Goal: Transaction & Acquisition: Purchase product/service

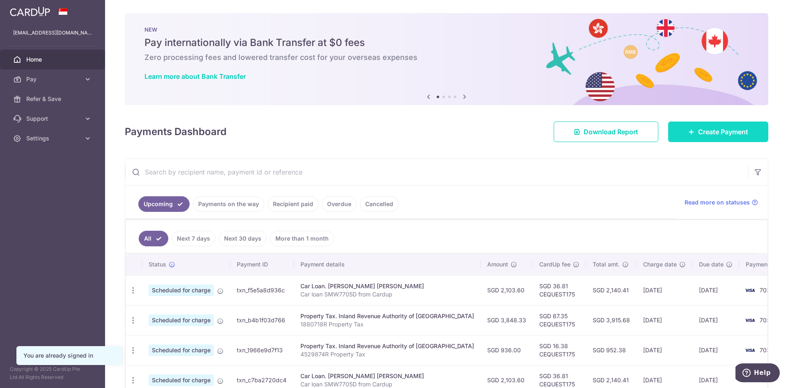
click at [698, 131] on span "Create Payment" at bounding box center [723, 132] width 50 height 10
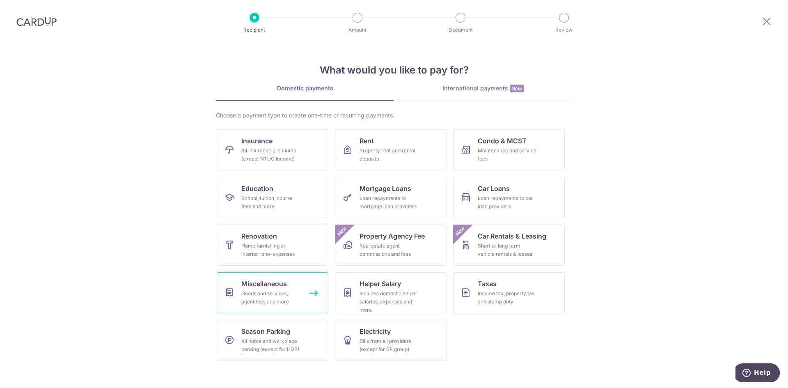
click at [268, 288] on span "Miscellaneous" at bounding box center [264, 284] width 46 height 10
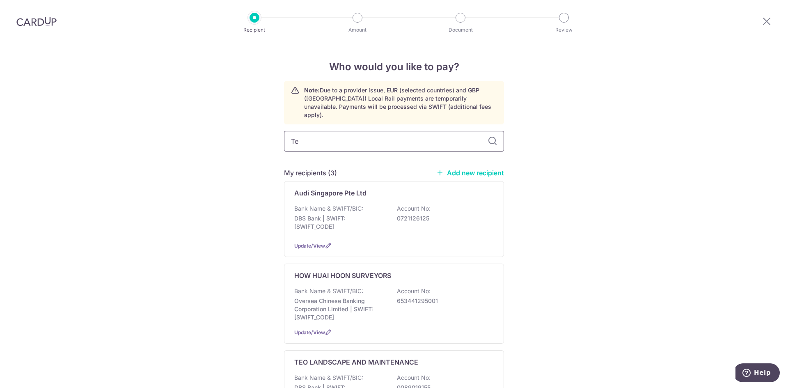
type input "Teo"
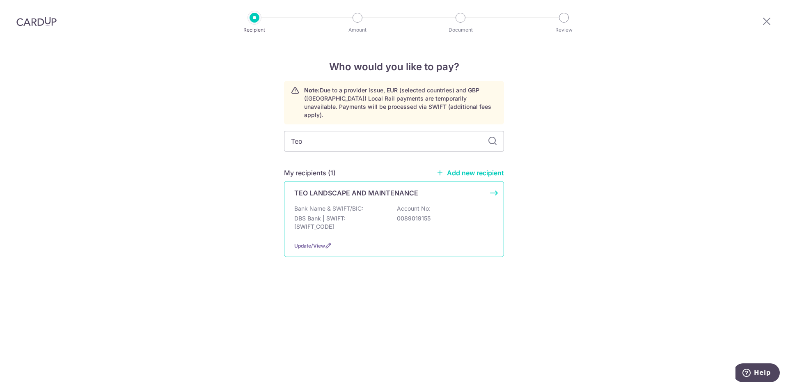
click at [326, 204] on p "Bank Name & SWIFT/BIC:" at bounding box center [328, 208] width 69 height 8
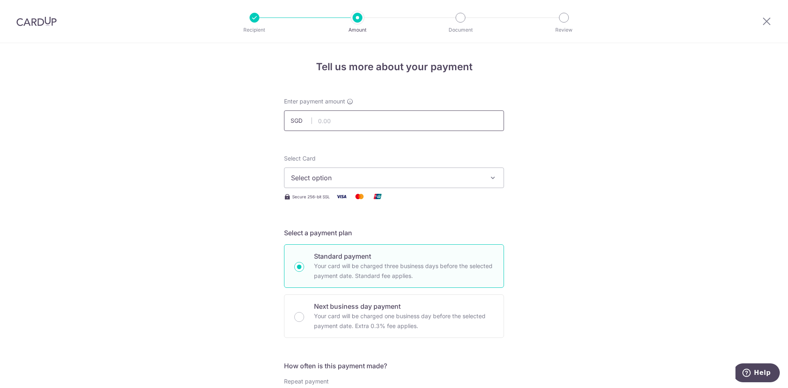
click at [356, 121] on input "text" at bounding box center [394, 120] width 220 height 21
type input "380.00"
drag, startPoint x: 394, startPoint y: 144, endPoint x: 389, endPoint y: 147, distance: 5.3
click at [329, 190] on div "Select Card Select option Add credit card Your Cards **** 5316 **** 7030 Secure…" at bounding box center [394, 177] width 220 height 47
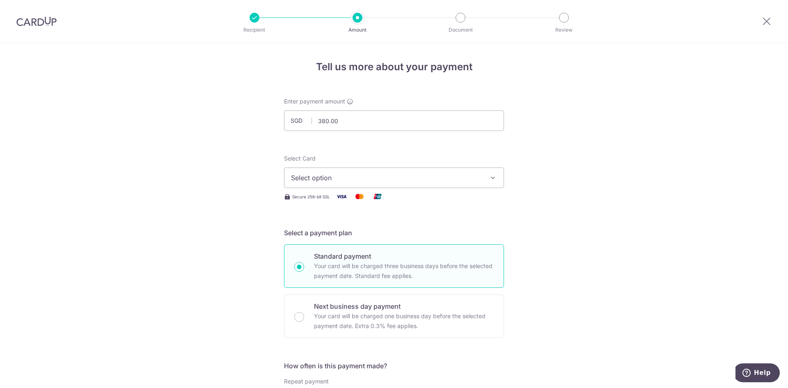
click at [332, 181] on span "Select option" at bounding box center [386, 178] width 191 height 10
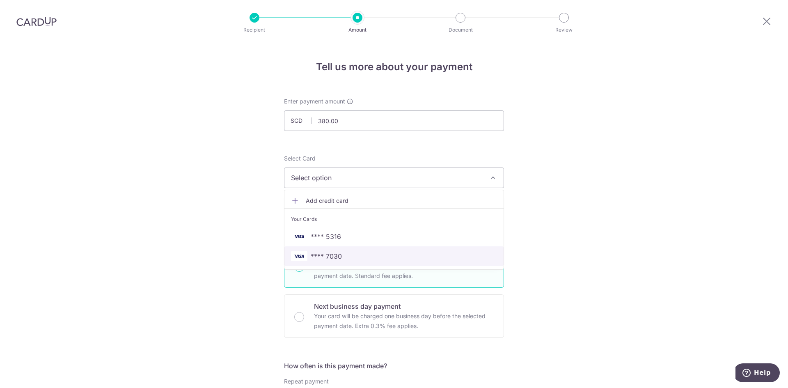
click at [328, 253] on span "**** 7030" at bounding box center [326, 256] width 31 height 10
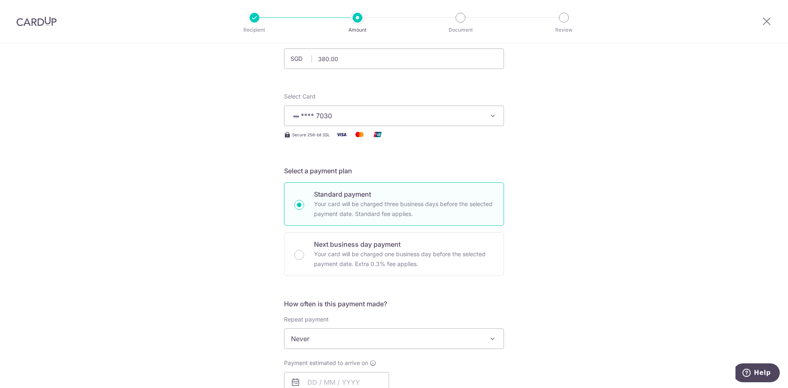
scroll to position [176, 0]
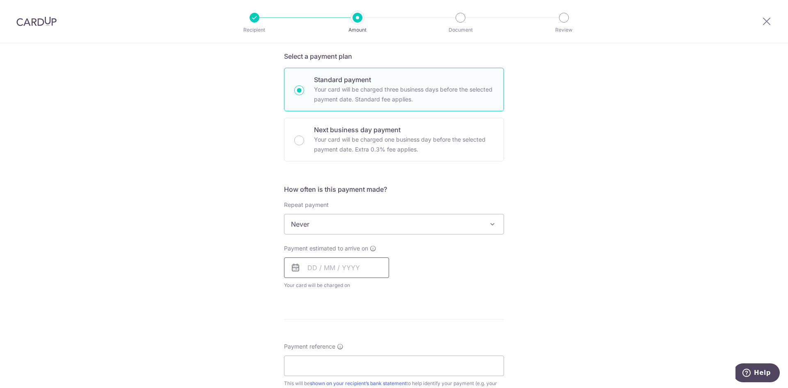
click at [303, 271] on input "text" at bounding box center [336, 267] width 105 height 21
drag, startPoint x: 366, startPoint y: 342, endPoint x: 695, endPoint y: 195, distance: 361.0
click at [366, 342] on link "9" at bounding box center [366, 342] width 13 height 13
type input "09/10/2025"
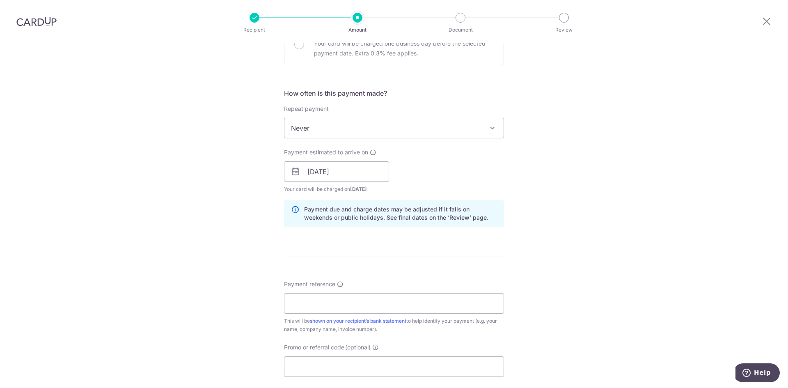
scroll to position [333, 0]
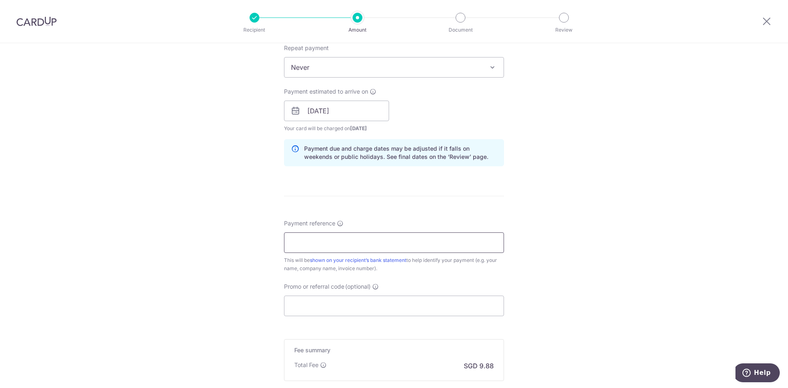
click at [294, 242] on input "Payment reference" at bounding box center [394, 242] width 220 height 21
type input "Mrs. Woo Inv 1299 and 1300 of 2025"
click at [301, 306] on input "Promo or referral code (optional)" at bounding box center [394, 305] width 220 height 21
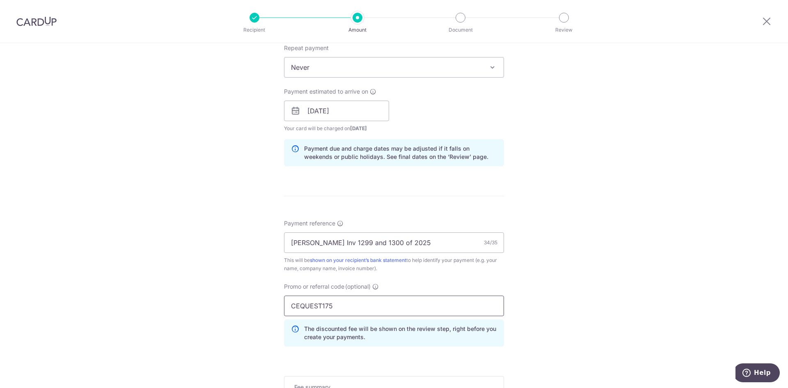
scroll to position [468, 0]
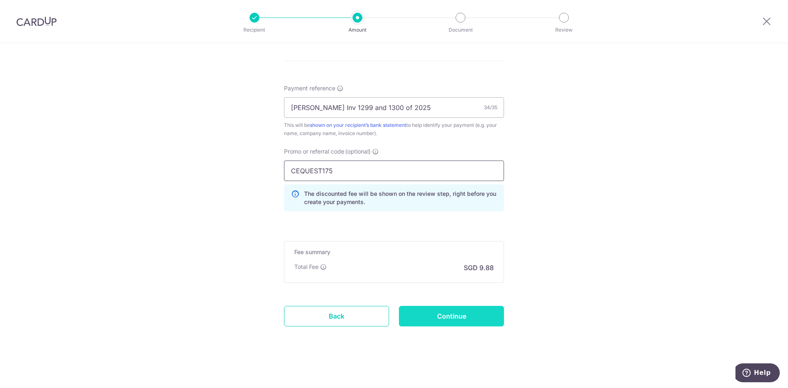
type input "CEQUEST175"
click at [441, 316] on input "Continue" at bounding box center [451, 316] width 105 height 21
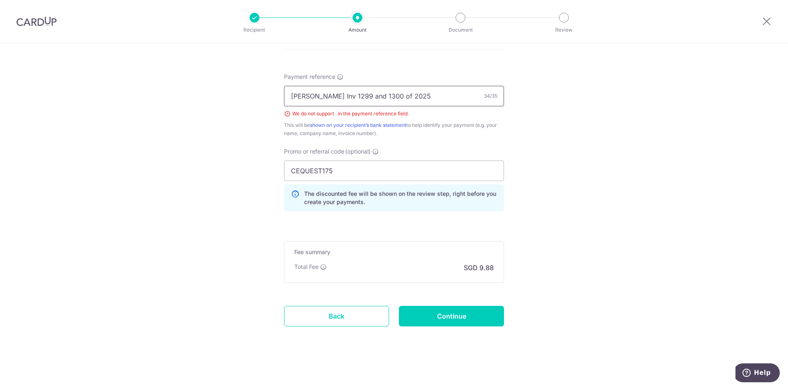
click at [302, 99] on input "Mrs. Woo Inv 1299 and 1300 of 2025" at bounding box center [394, 96] width 220 height 21
type input "Mrs Woo Inv 1299 and 1300 of 2025"
click at [455, 317] on input "Continue" at bounding box center [451, 316] width 105 height 21
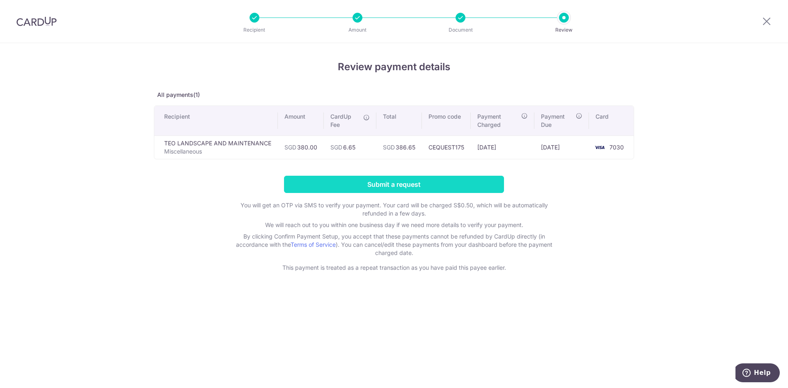
click at [390, 183] on input "Submit a request" at bounding box center [394, 184] width 220 height 17
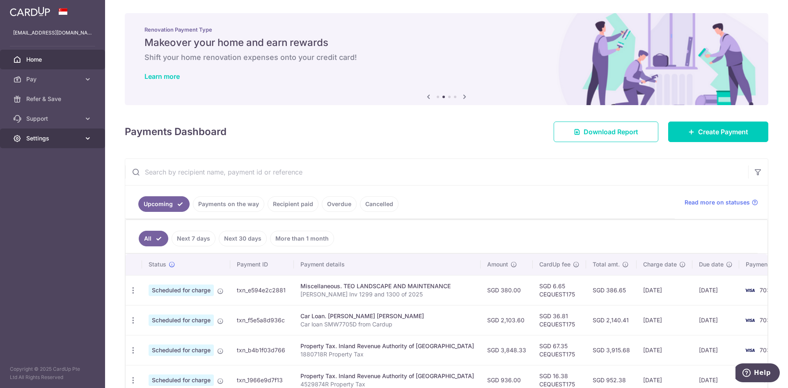
click at [35, 137] on span "Settings" at bounding box center [53, 138] width 54 height 8
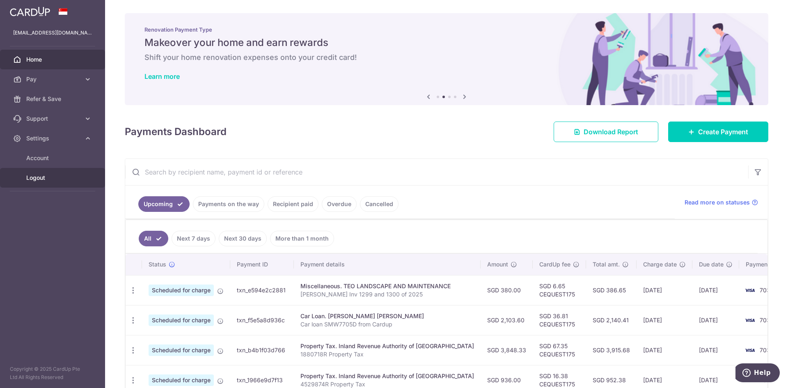
drag, startPoint x: 34, startPoint y: 178, endPoint x: 147, endPoint y: 137, distance: 119.3
click at [34, 177] on span "Logout" at bounding box center [53, 178] width 54 height 8
